Goal: Transaction & Acquisition: Purchase product/service

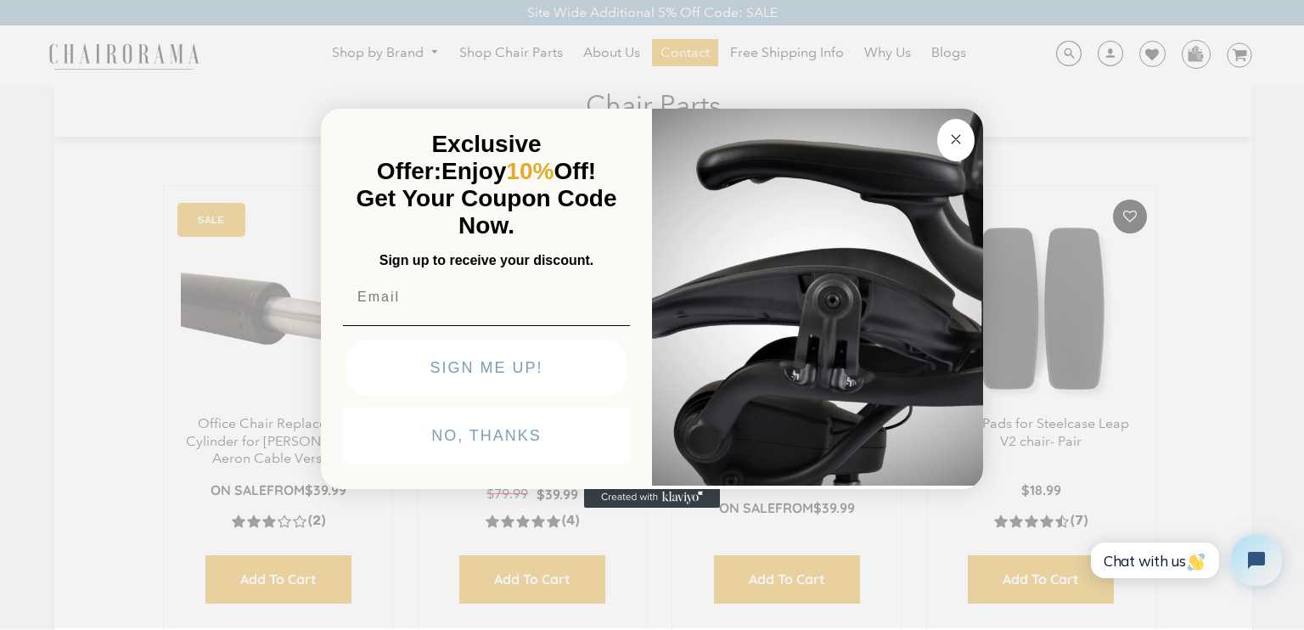
click at [953, 143] on circle "Close dialog" at bounding box center [956, 140] width 20 height 20
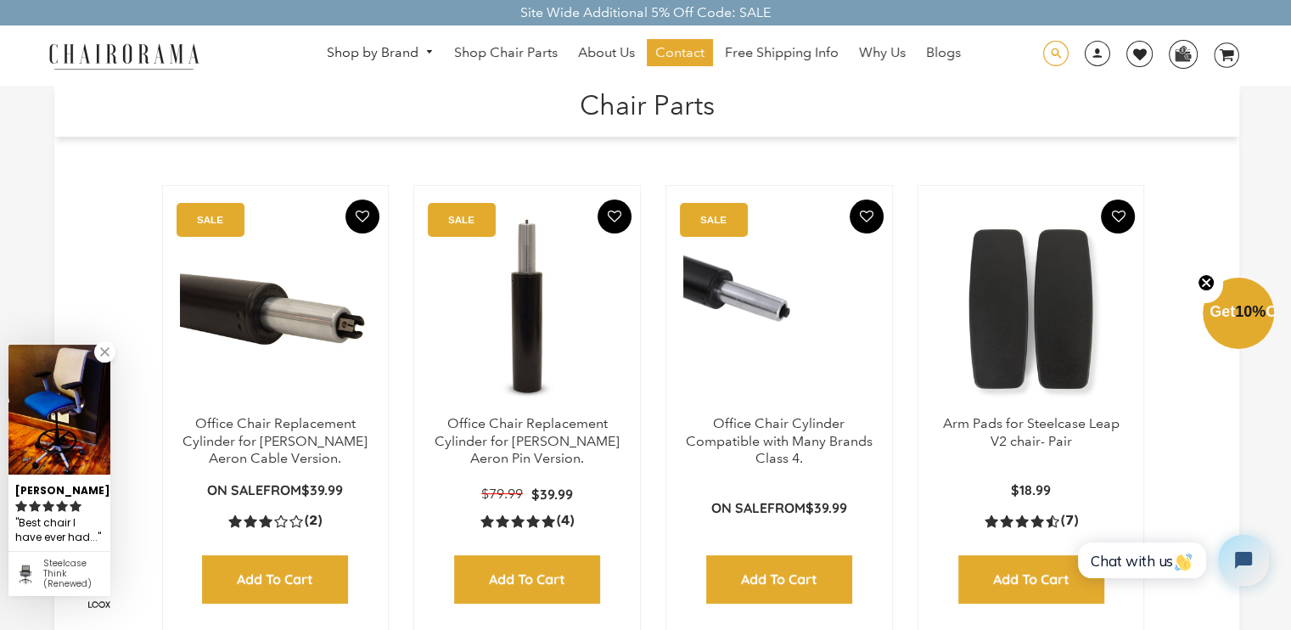
click at [1053, 50] on span at bounding box center [1055, 54] width 25 height 26
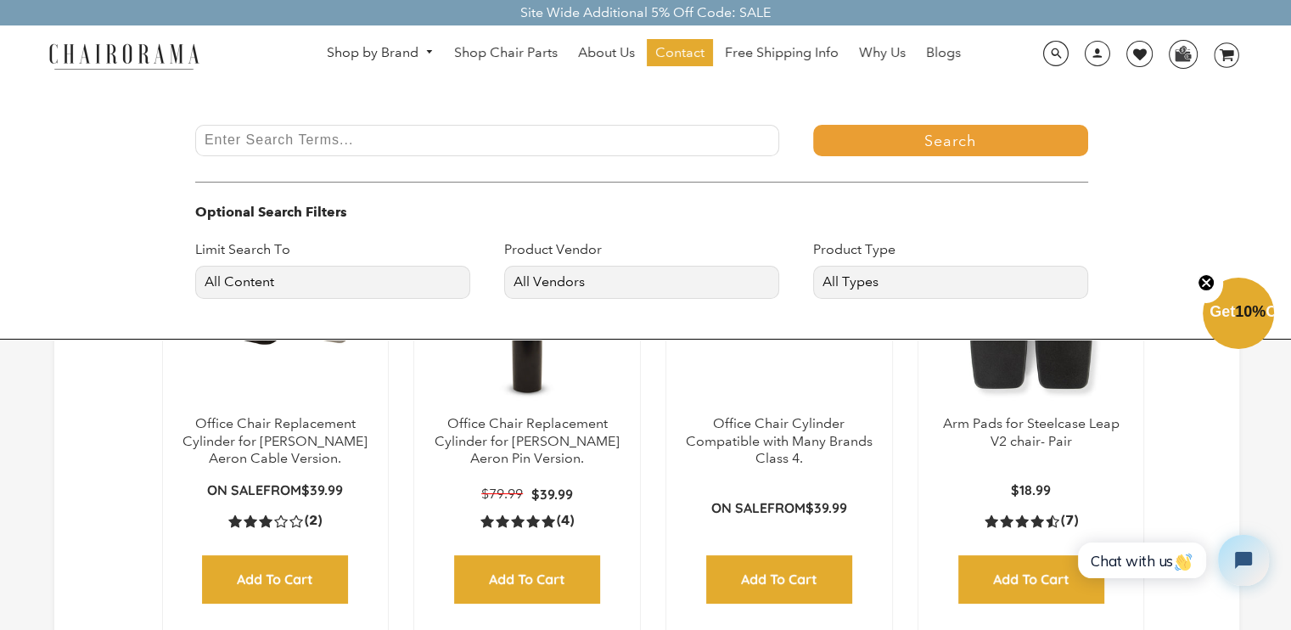
click at [712, 137] on input "Enter Search Terms..." at bounding box center [487, 140] width 584 height 31
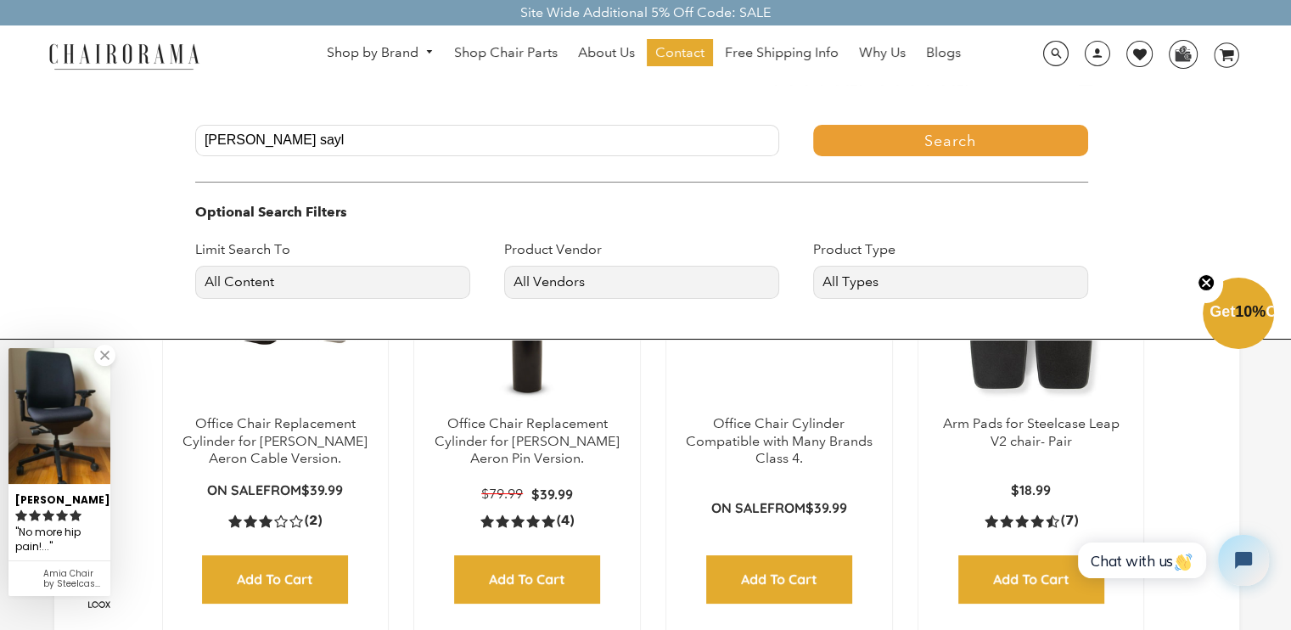
type input "[PERSON_NAME] sayl"
click at [813, 125] on button "Search" at bounding box center [950, 140] width 275 height 31
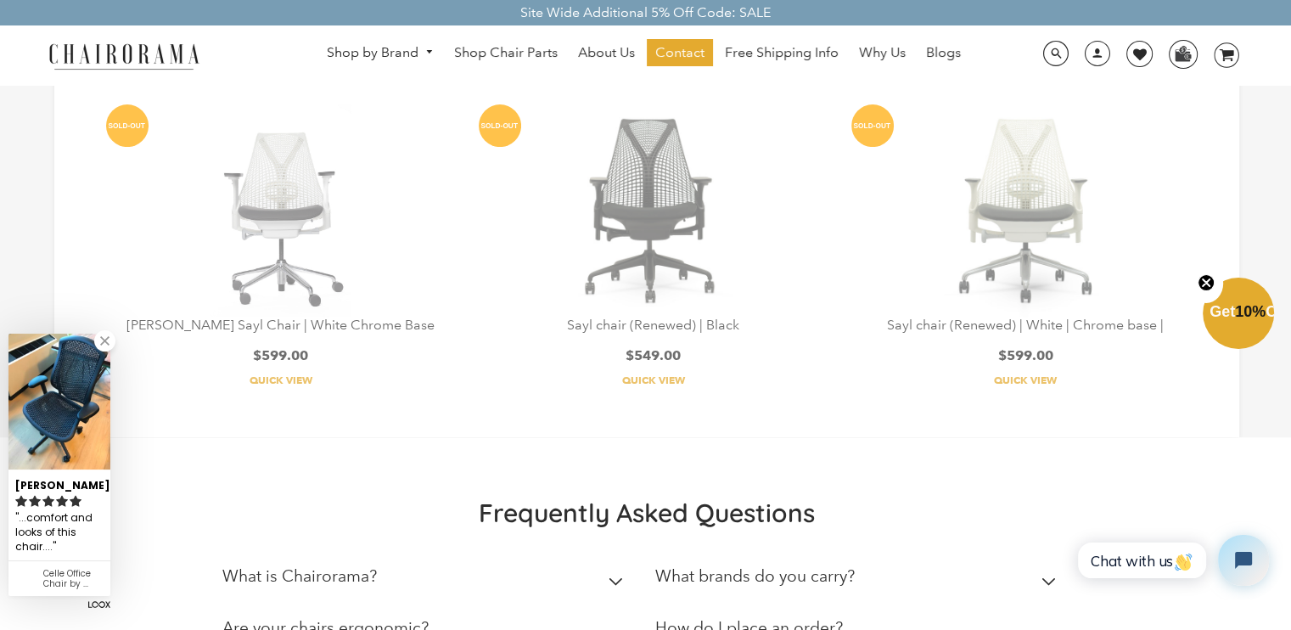
scroll to position [568, 0]
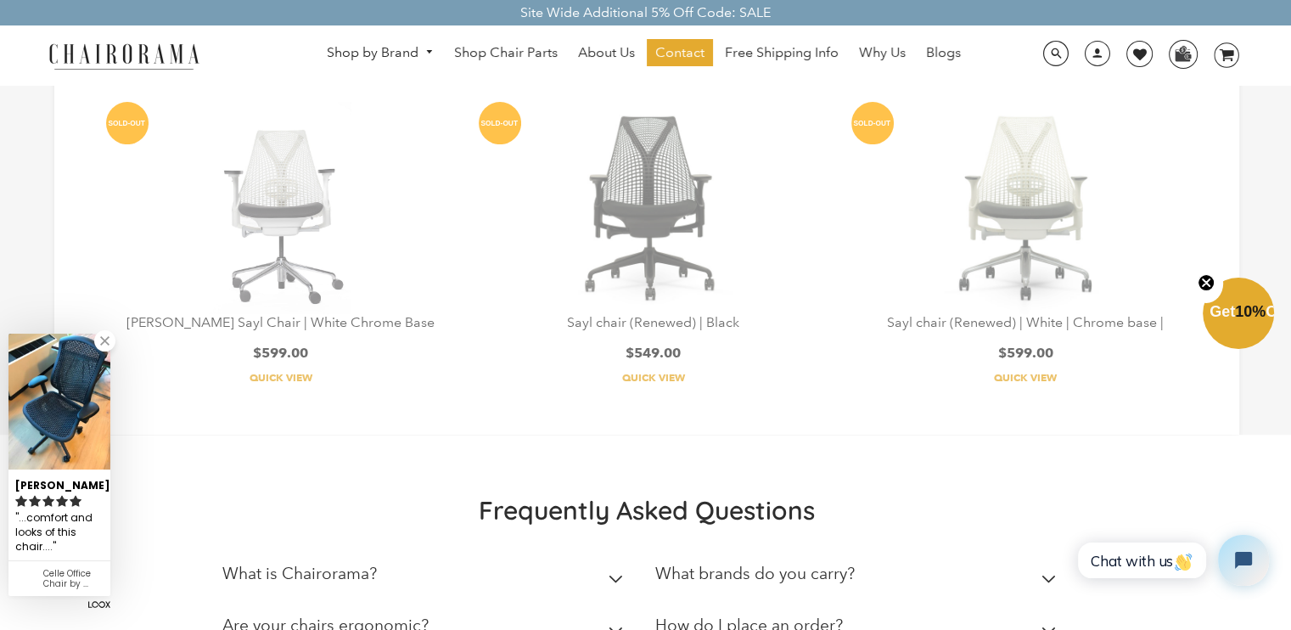
click at [109, 341] on link at bounding box center [104, 340] width 21 height 21
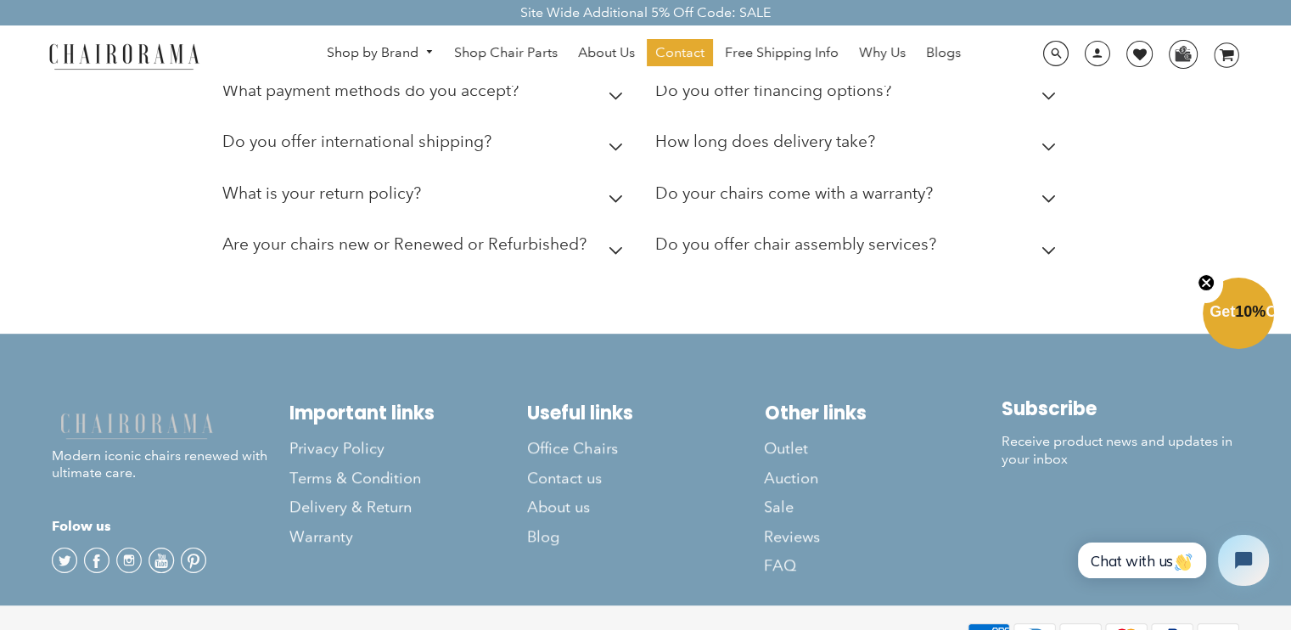
scroll to position [1157, 0]
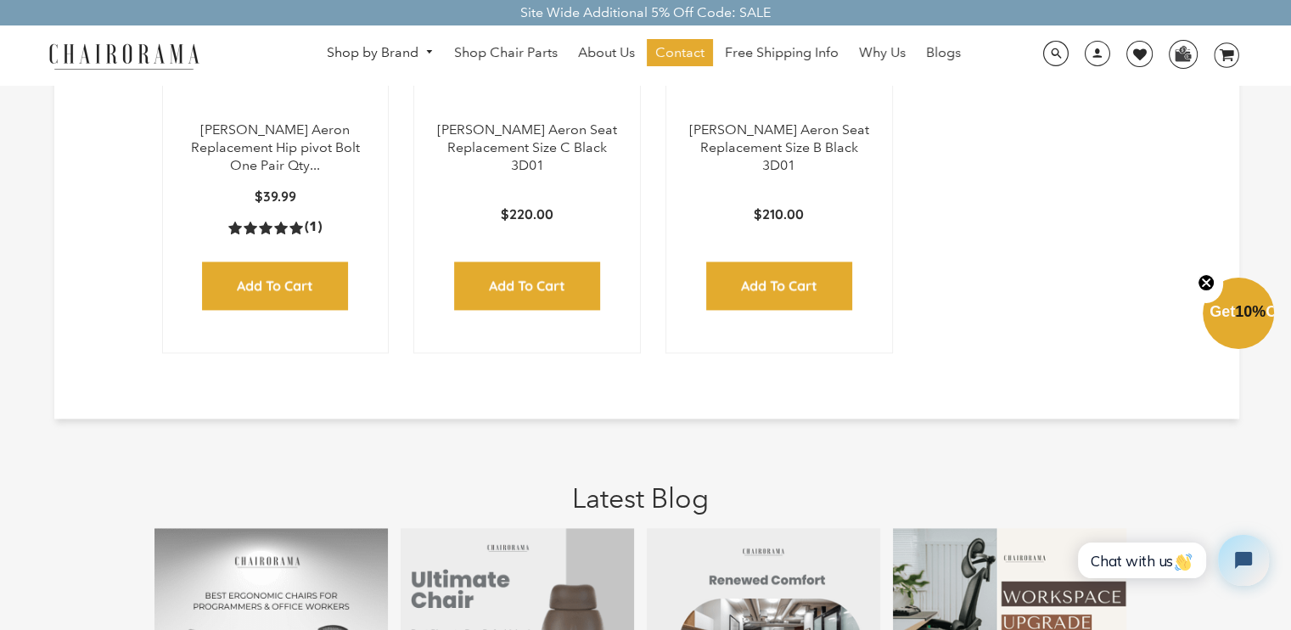
scroll to position [2285, 0]
